Goal: Information Seeking & Learning: Learn about a topic

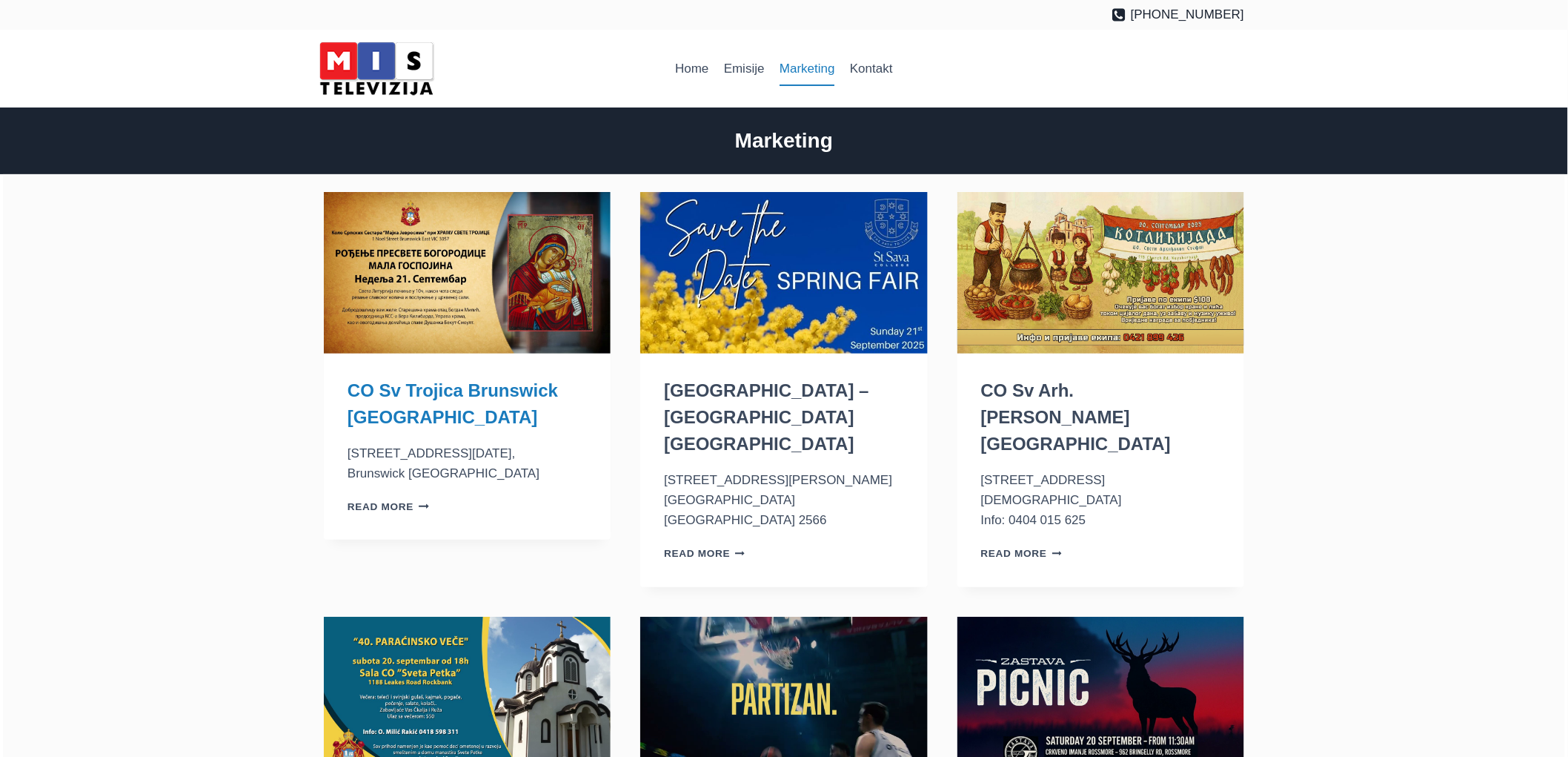
click at [437, 393] on link "CO Sv Trojica Brunswick [GEOGRAPHIC_DATA]" at bounding box center [453, 404] width 211 height 47
